Goal: Find contact information: Find contact information

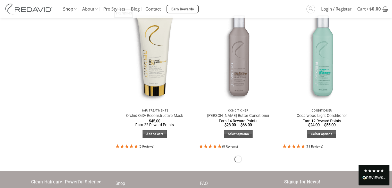
scroll to position [620, 0]
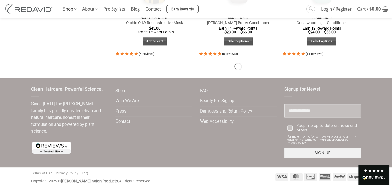
click at [156, 153] on div "Shop Who We Are Press Contact" at bounding box center [154, 123] width 84 height 75
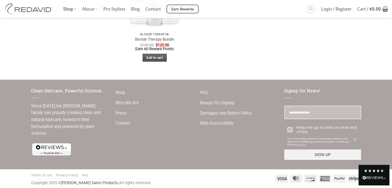
scroll to position [1053, 0]
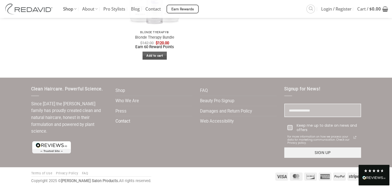
click at [123, 120] on link "Contact" at bounding box center [122, 121] width 15 height 10
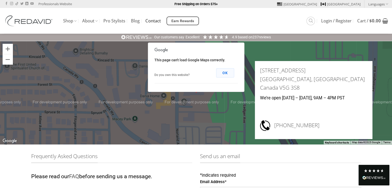
click at [225, 74] on button "OK" at bounding box center [225, 72] width 18 height 9
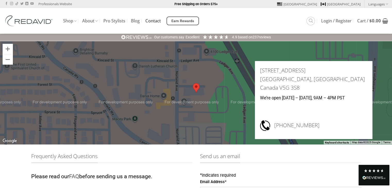
click at [237, 18] on ul "Shop The Orchid Oil® Collection Blonde Therapy® The Core Collection Promotions …" at bounding box center [184, 21] width 243 height 10
click at [303, 125] on h3 "1.604.428.0077" at bounding box center [320, 125] width 93 height 12
copy div "1.604.428.0077"
